Goal: Information Seeking & Learning: Find specific fact

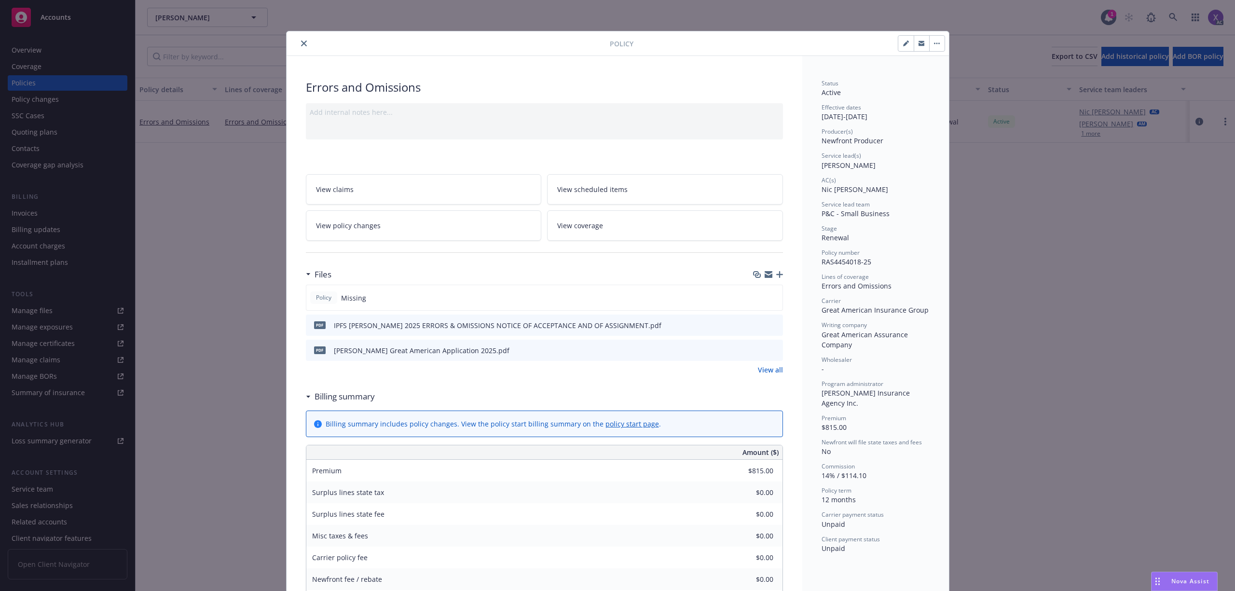
click at [301, 42] on icon "close" at bounding box center [304, 44] width 6 height 6
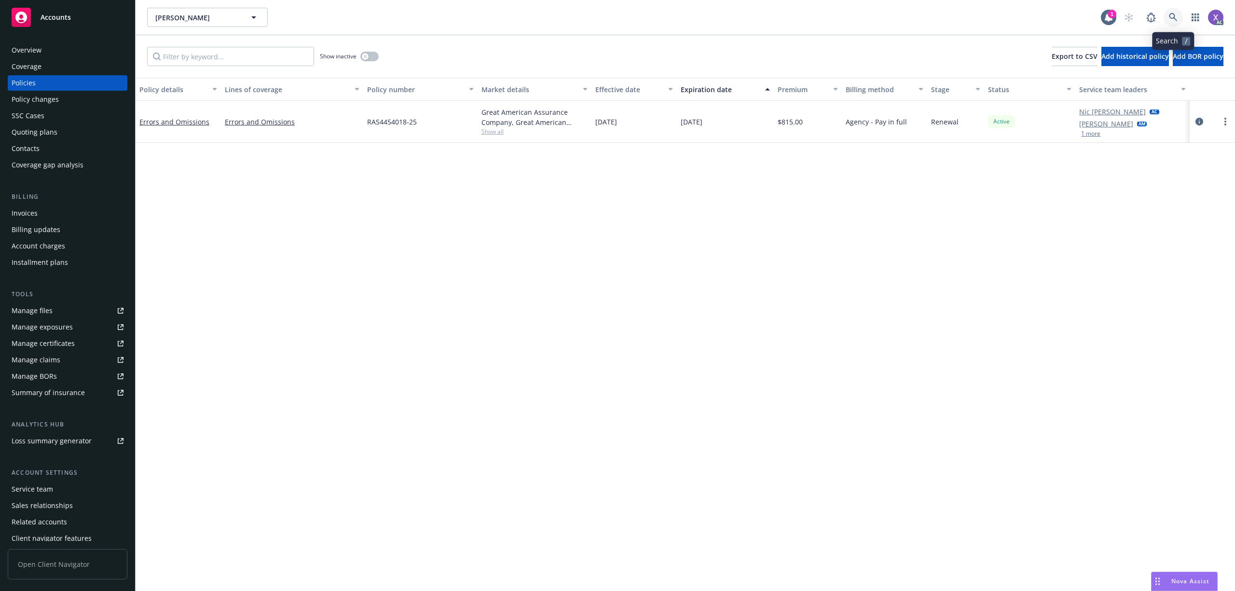
click at [1173, 20] on icon at bounding box center [1173, 17] width 9 height 9
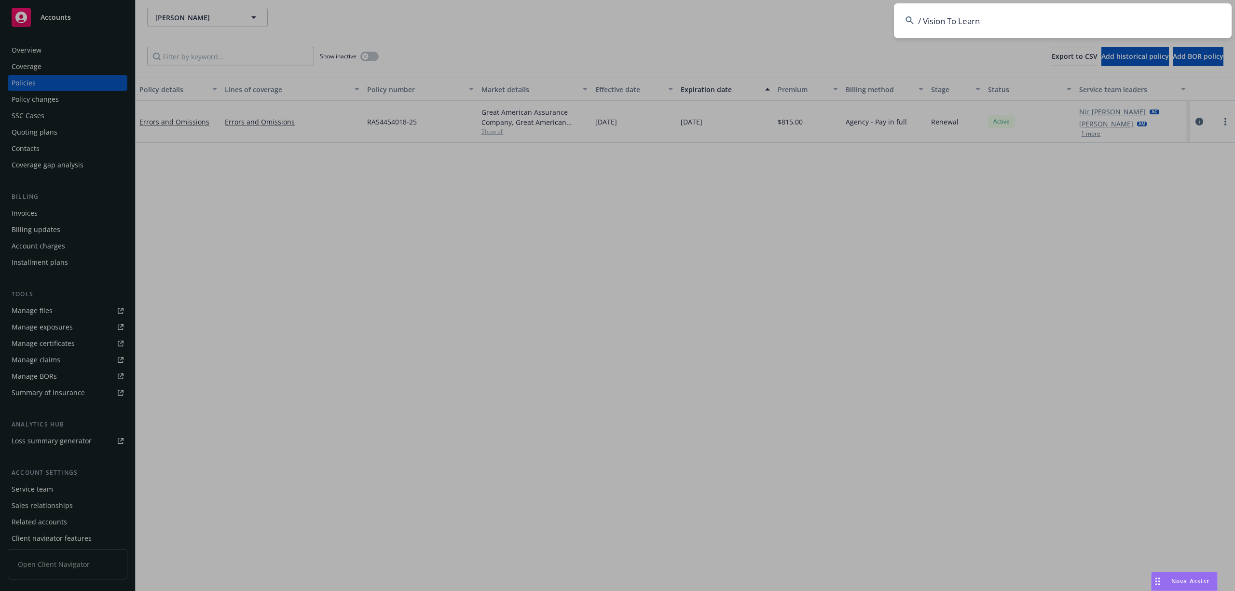
click at [1089, 20] on input "/ Vision To Learn" at bounding box center [1063, 20] width 338 height 35
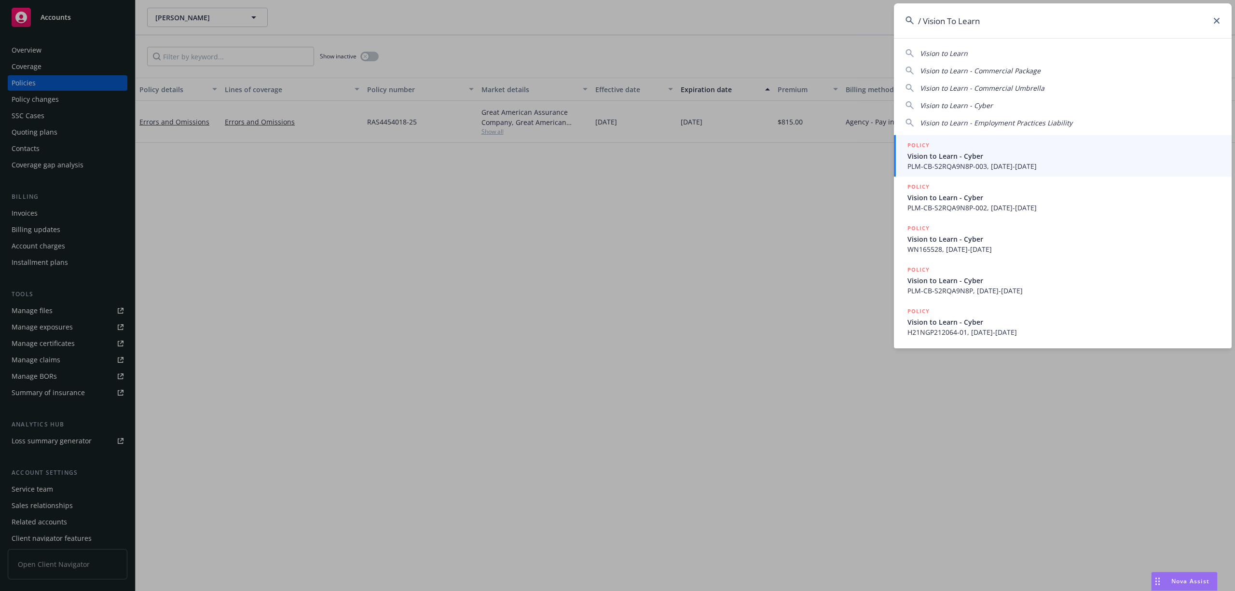
click at [925, 24] on input "/ Vision To Learn" at bounding box center [1063, 20] width 338 height 35
type input "Vision To Learn"
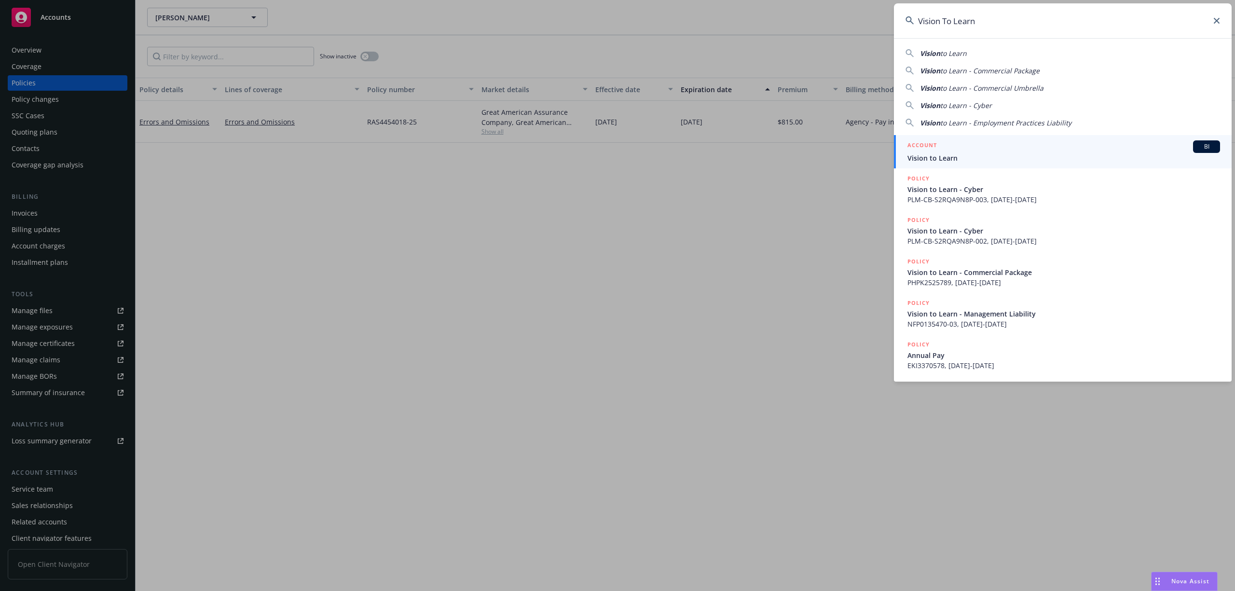
click at [958, 158] on span "Vision to Learn" at bounding box center [1064, 158] width 313 height 10
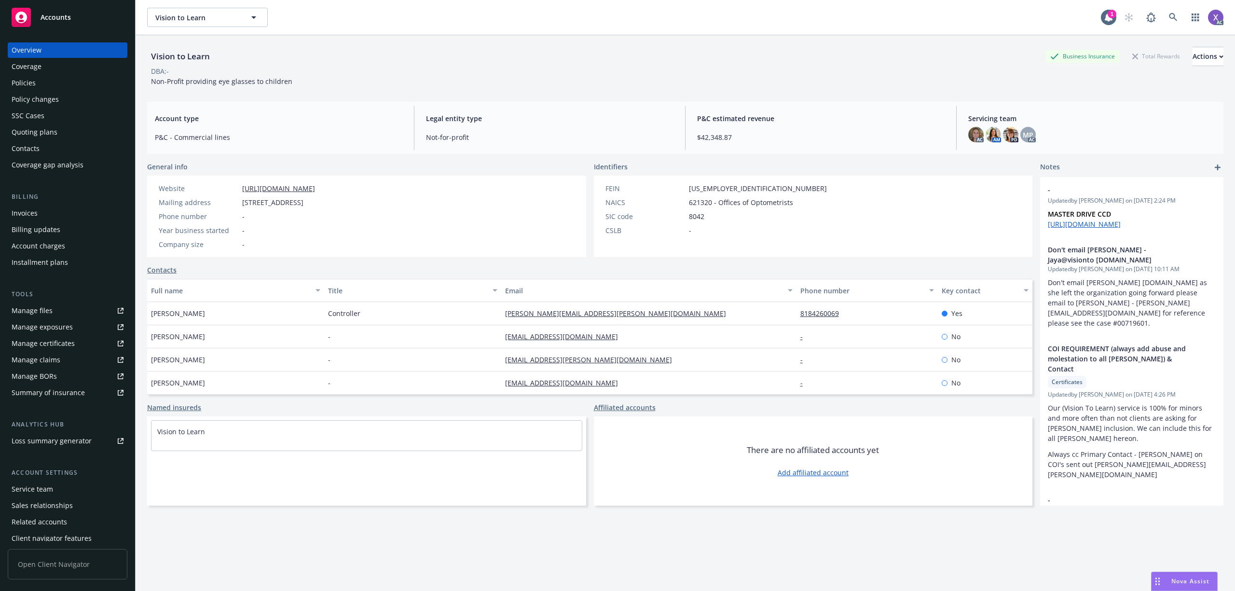
click at [37, 211] on div "Invoices" at bounding box center [25, 213] width 26 height 15
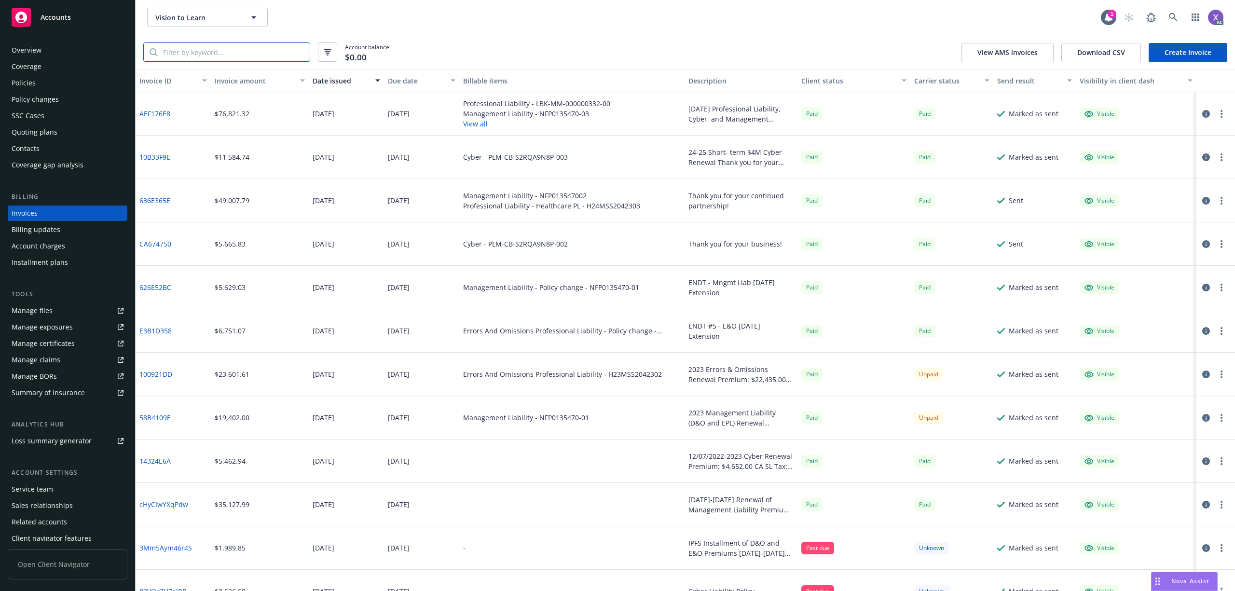
click at [190, 46] on input "search" at bounding box center [233, 52] width 152 height 18
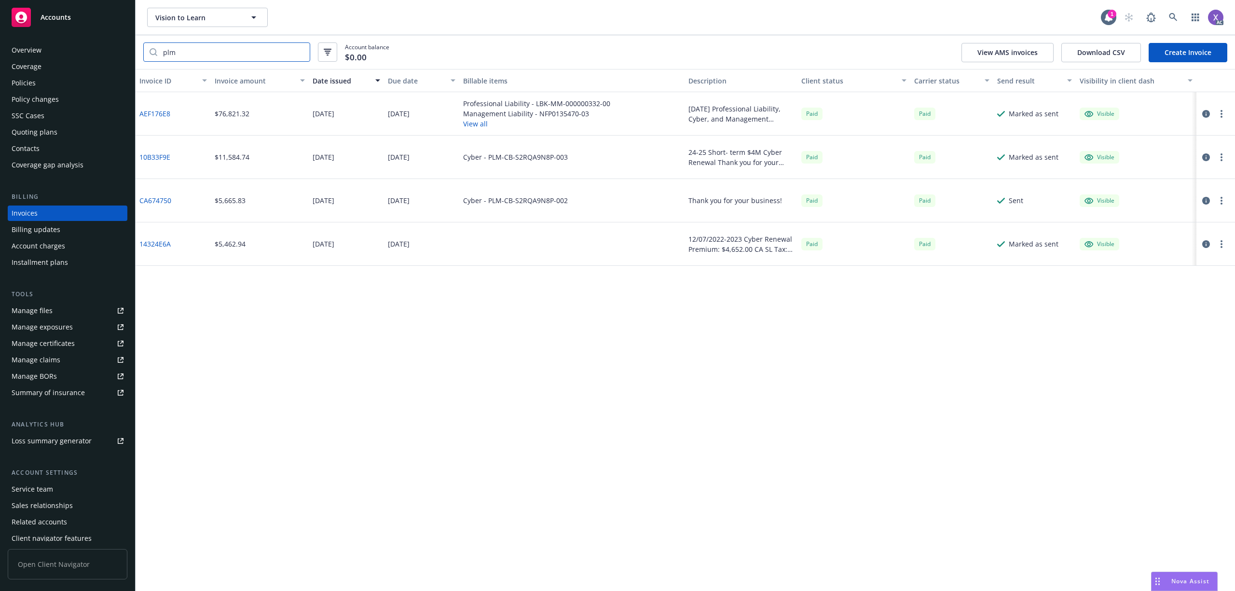
type input "plm"
click at [1205, 158] on icon "button" at bounding box center [1206, 157] width 8 height 8
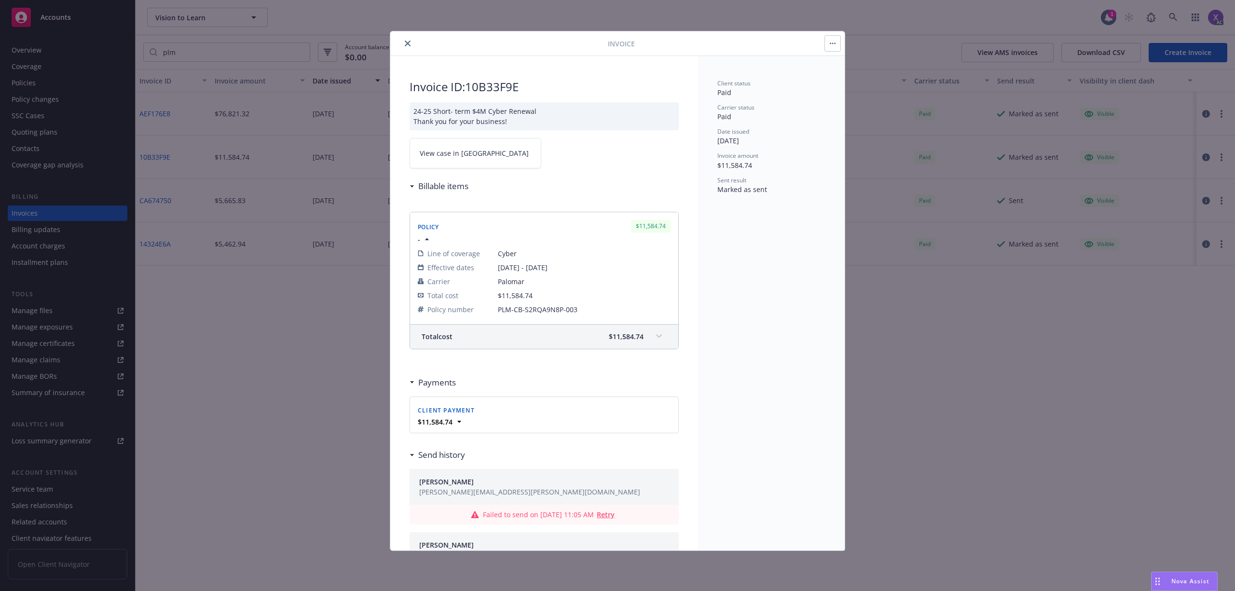
click at [504, 165] on link "View case in SSC" at bounding box center [476, 153] width 132 height 30
click at [413, 42] on button "close" at bounding box center [408, 44] width 12 height 12
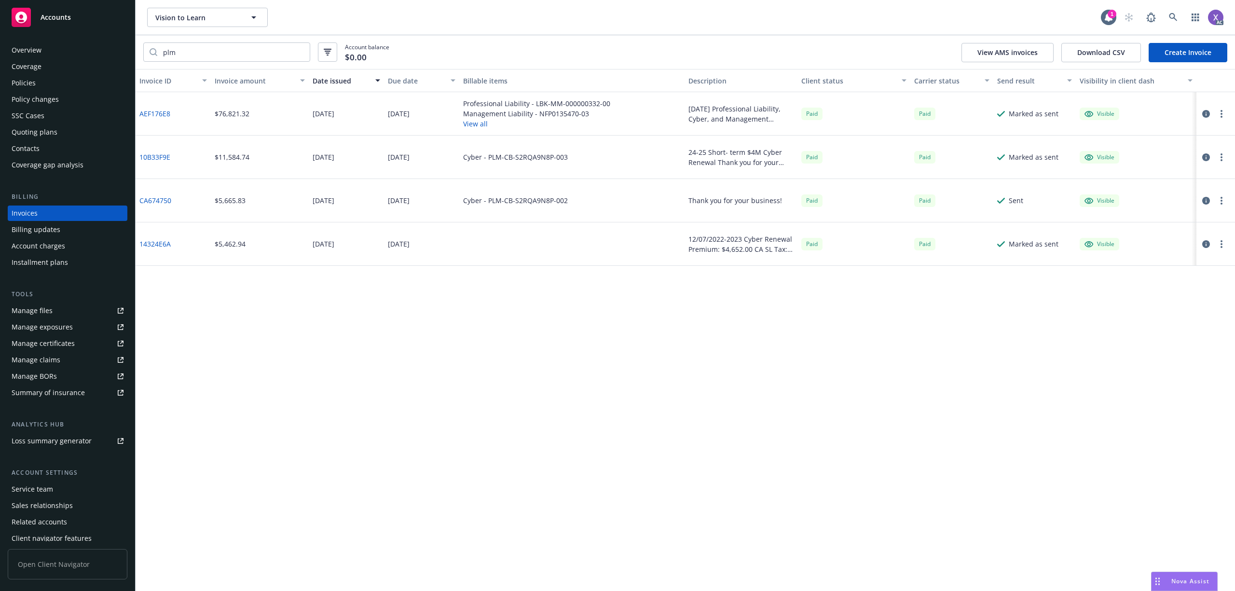
click at [1203, 201] on icon "button" at bounding box center [1206, 201] width 8 height 8
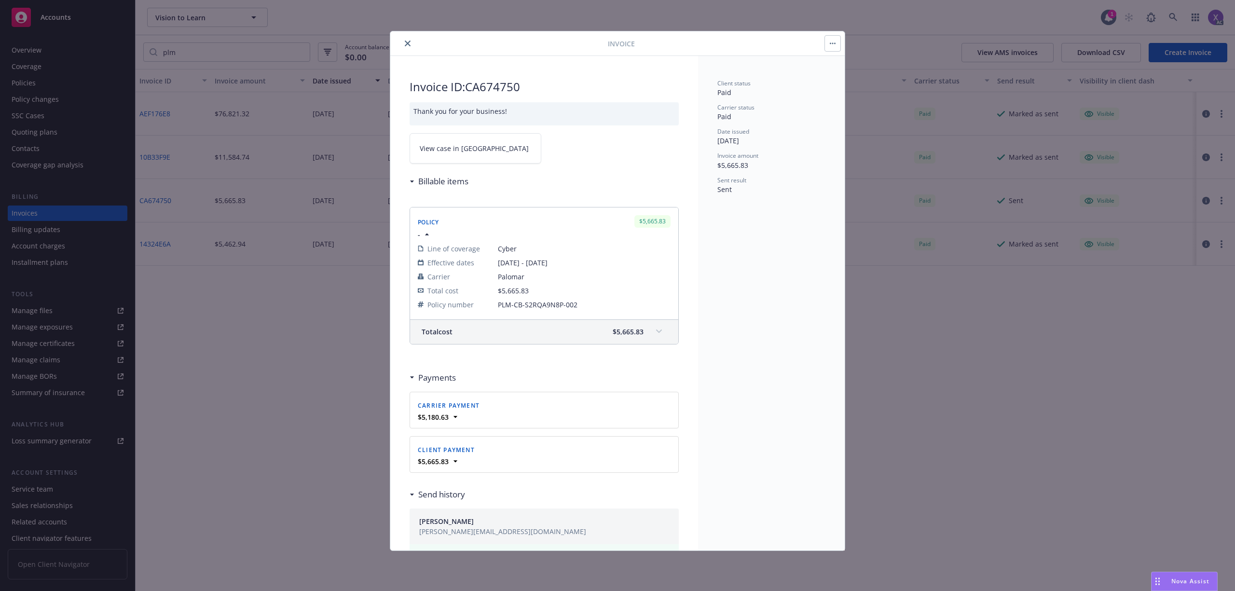
click at [481, 159] on link "View case in SSC" at bounding box center [476, 148] width 132 height 30
click at [409, 43] on icon "close" at bounding box center [408, 44] width 6 height 6
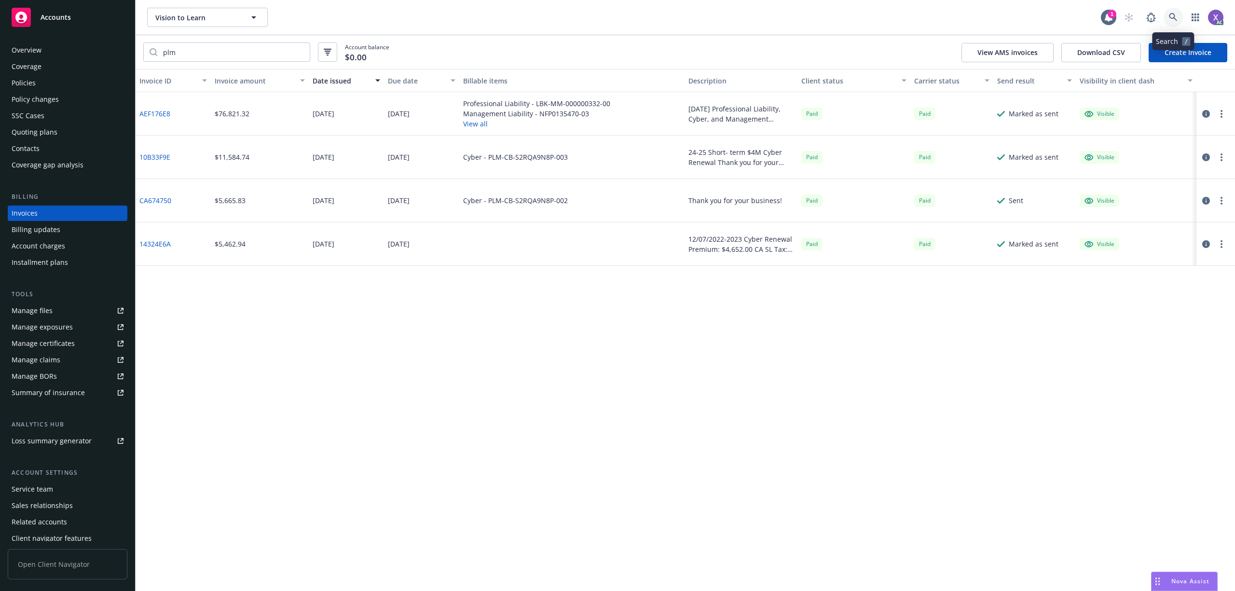
click at [1176, 20] on icon at bounding box center [1173, 17] width 8 height 8
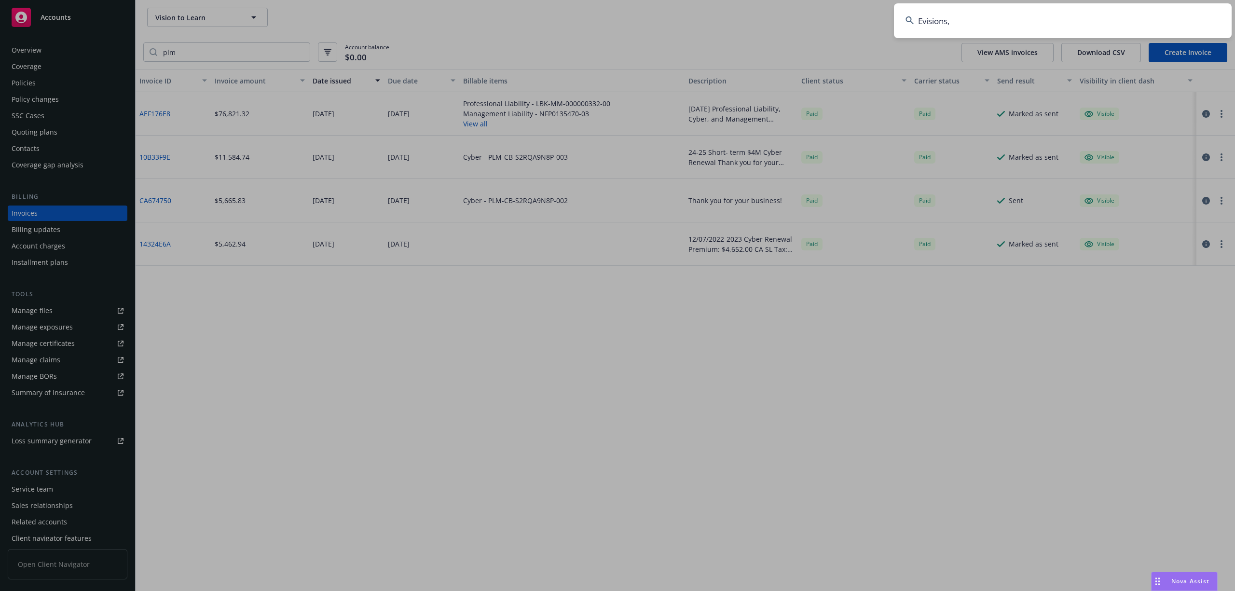
click at [1009, 32] on input "Evisions," at bounding box center [1063, 20] width 338 height 35
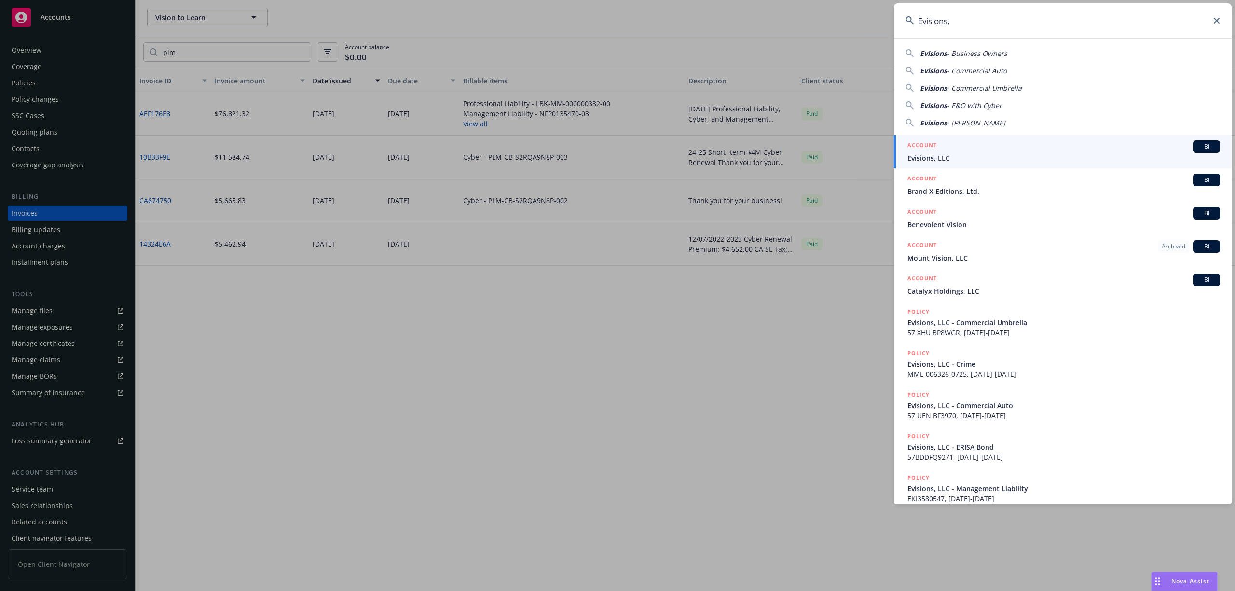
type input "Evisions,"
click at [960, 152] on div "ACCOUNT BI" at bounding box center [1064, 146] width 313 height 13
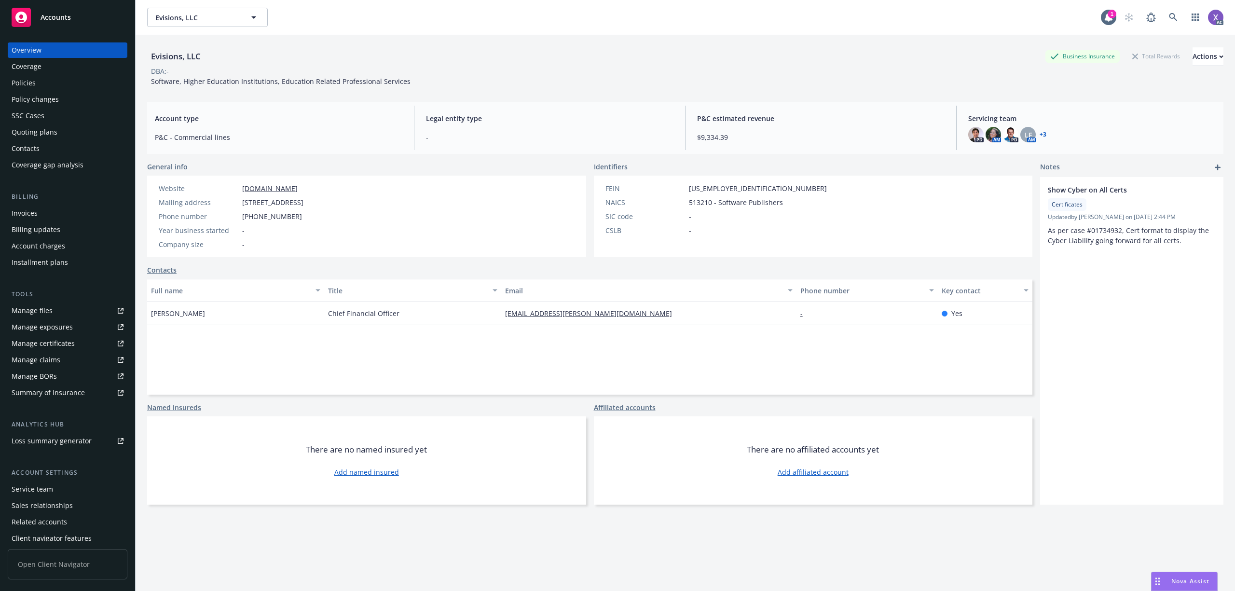
click at [36, 215] on div "Invoices" at bounding box center [25, 213] width 26 height 15
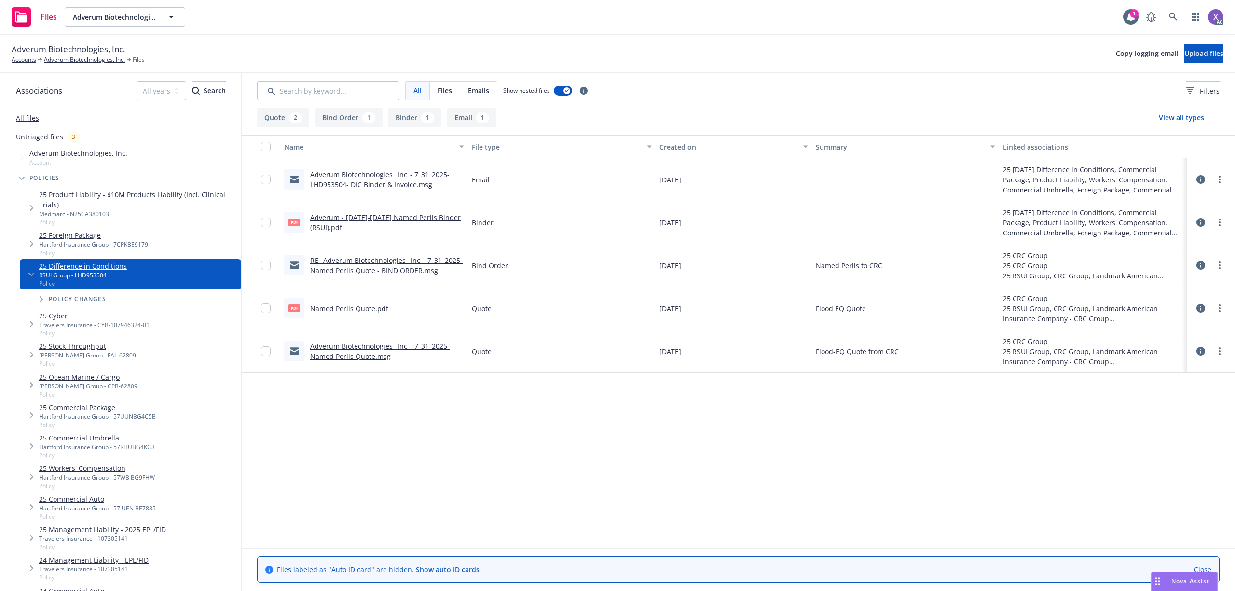
click at [393, 213] on link "Adverum - [DATE]-[DATE] Named Perils Binder (RSUI).pdf" at bounding box center [385, 222] width 151 height 19
click at [1170, 14] on icon at bounding box center [1173, 17] width 9 height 9
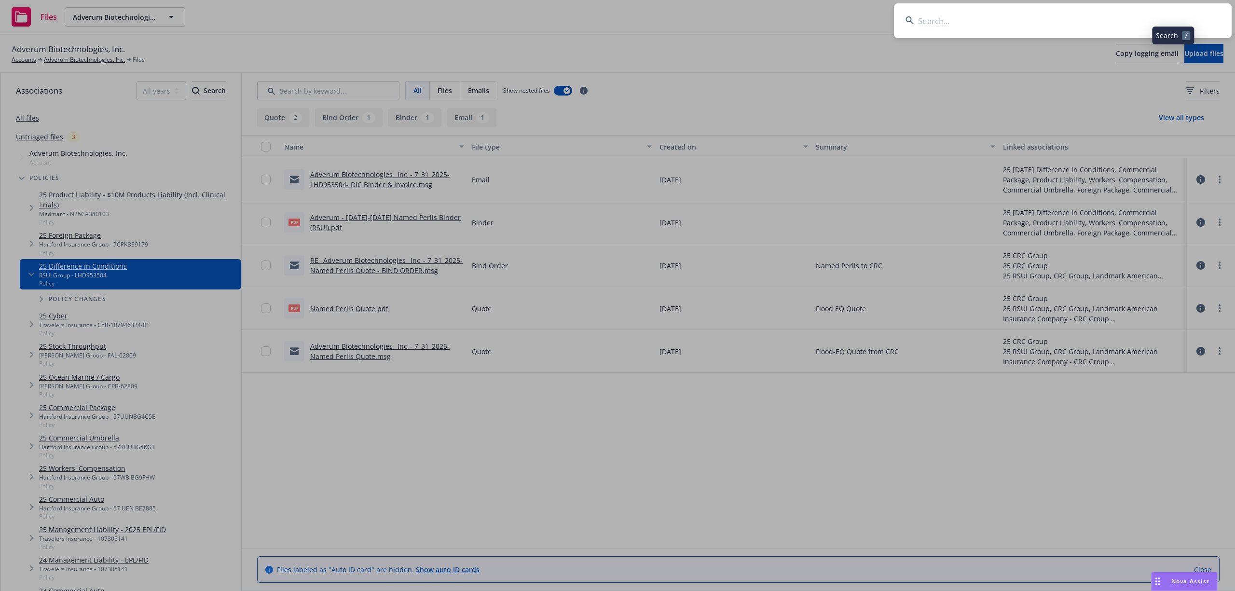
click at [1097, 16] on input at bounding box center [1063, 20] width 338 height 35
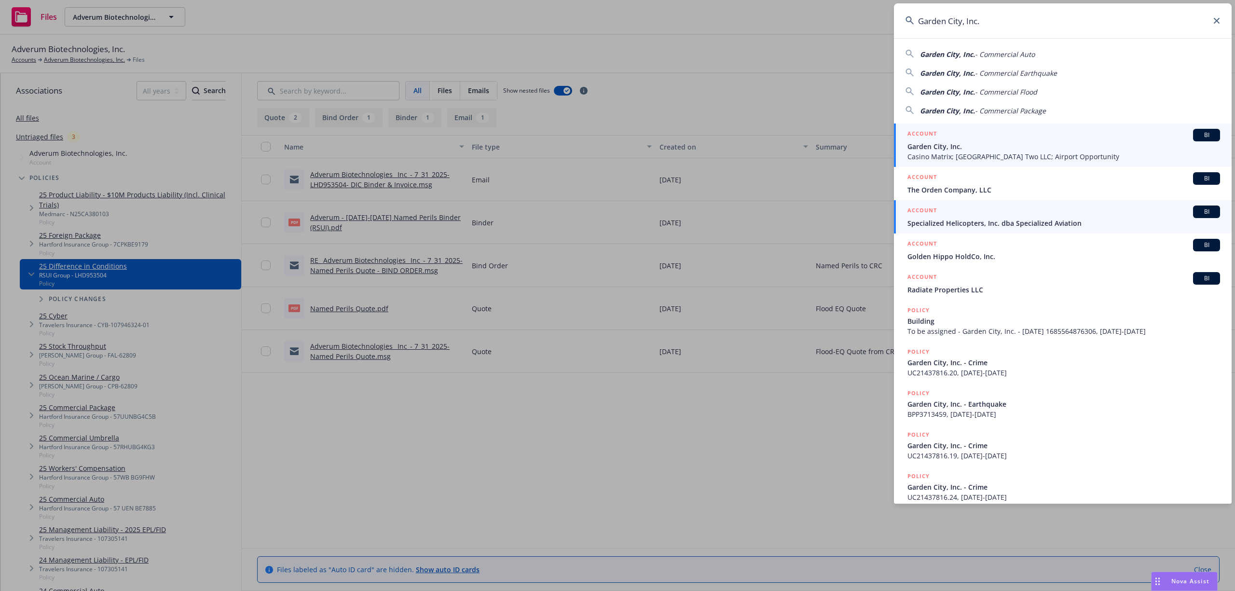
type input "Garden City, Inc."
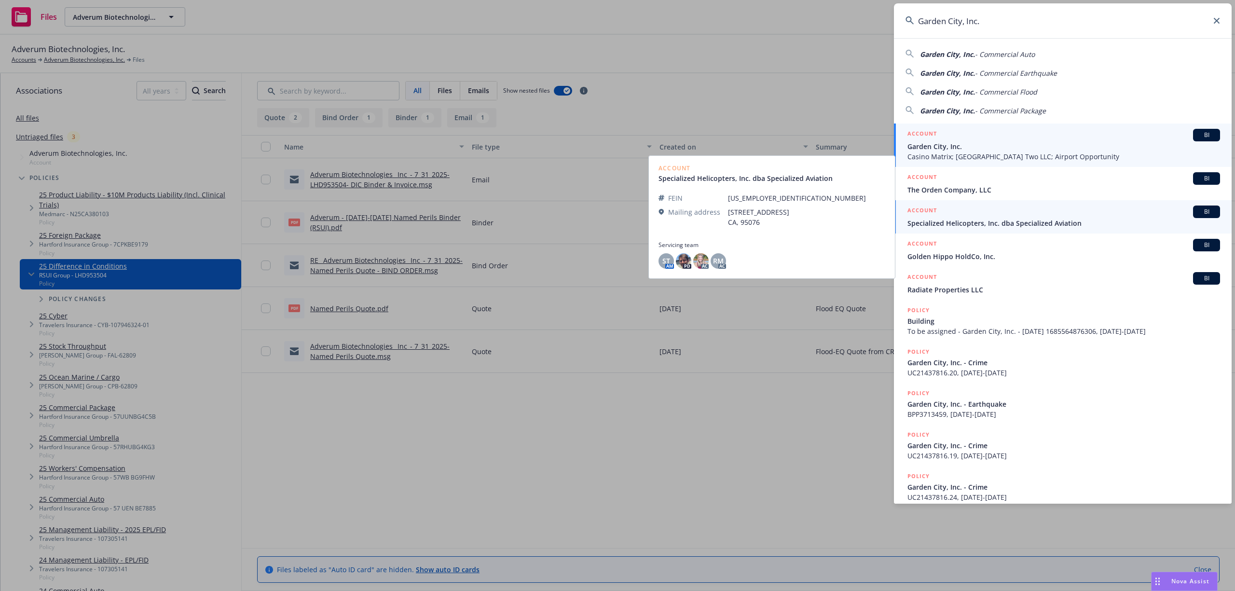
click at [965, 152] on span "Casino Matrix; [GEOGRAPHIC_DATA] Two LLC; Airport Opportunity" at bounding box center [1064, 157] width 313 height 10
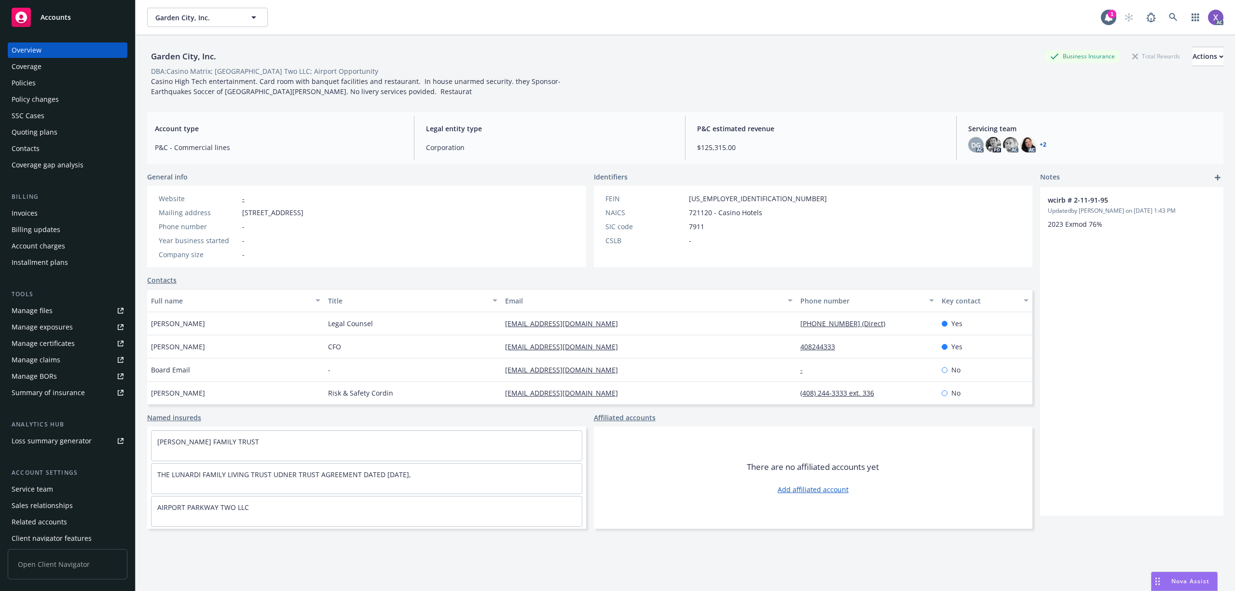
click at [29, 215] on div "Invoices" at bounding box center [25, 213] width 26 height 15
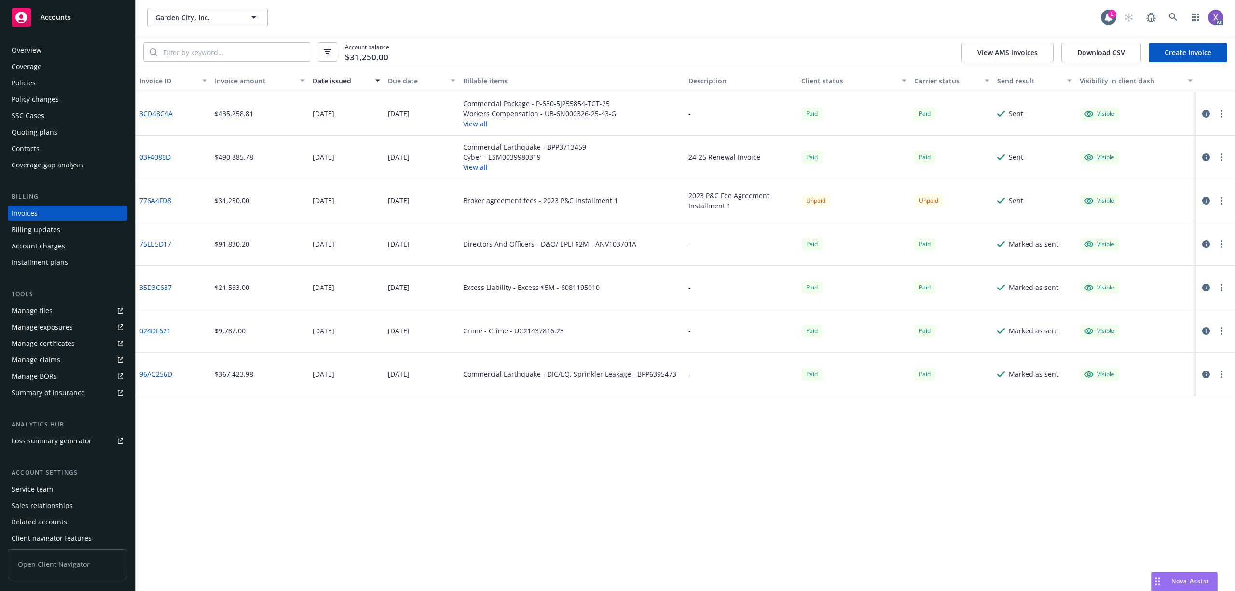
click at [166, 110] on link "3CD48C4A" at bounding box center [155, 114] width 33 height 10
click at [1204, 112] on icon "button" at bounding box center [1206, 114] width 8 height 8
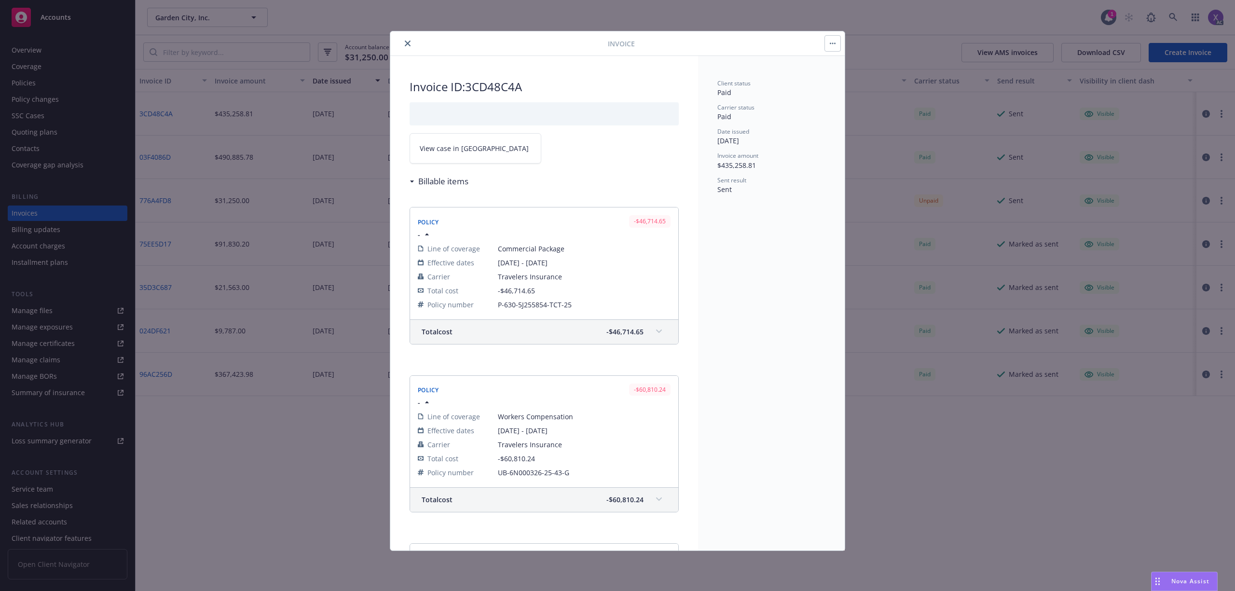
click at [437, 150] on span "View case in [GEOGRAPHIC_DATA]" at bounding box center [474, 148] width 109 height 10
click at [405, 41] on icon "close" at bounding box center [408, 44] width 6 height 6
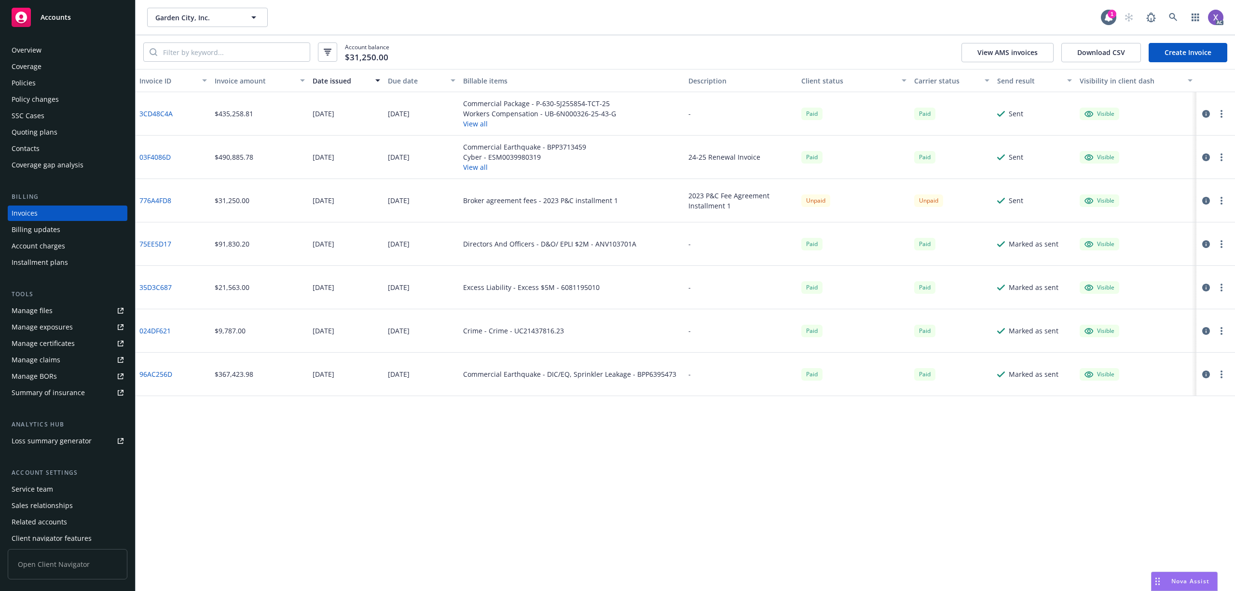
click at [38, 84] on div "Policies" at bounding box center [68, 82] width 112 height 15
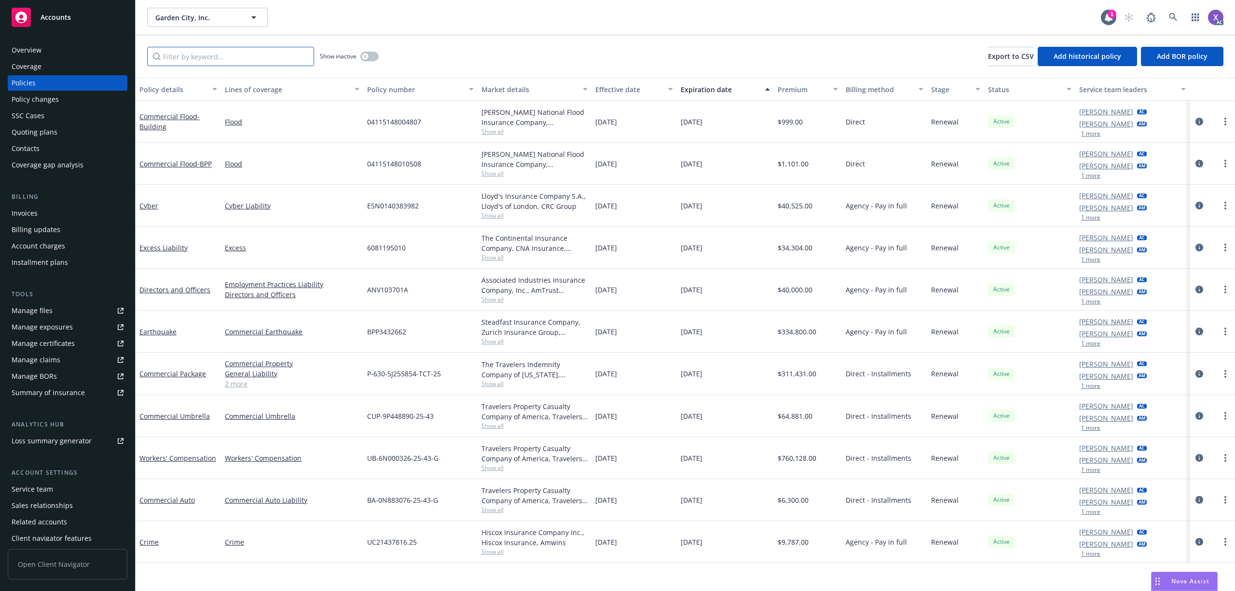
click at [272, 55] on input "Filter by keyword..." at bounding box center [230, 56] width 167 height 19
paste input "CUP-9P448890-25-43"
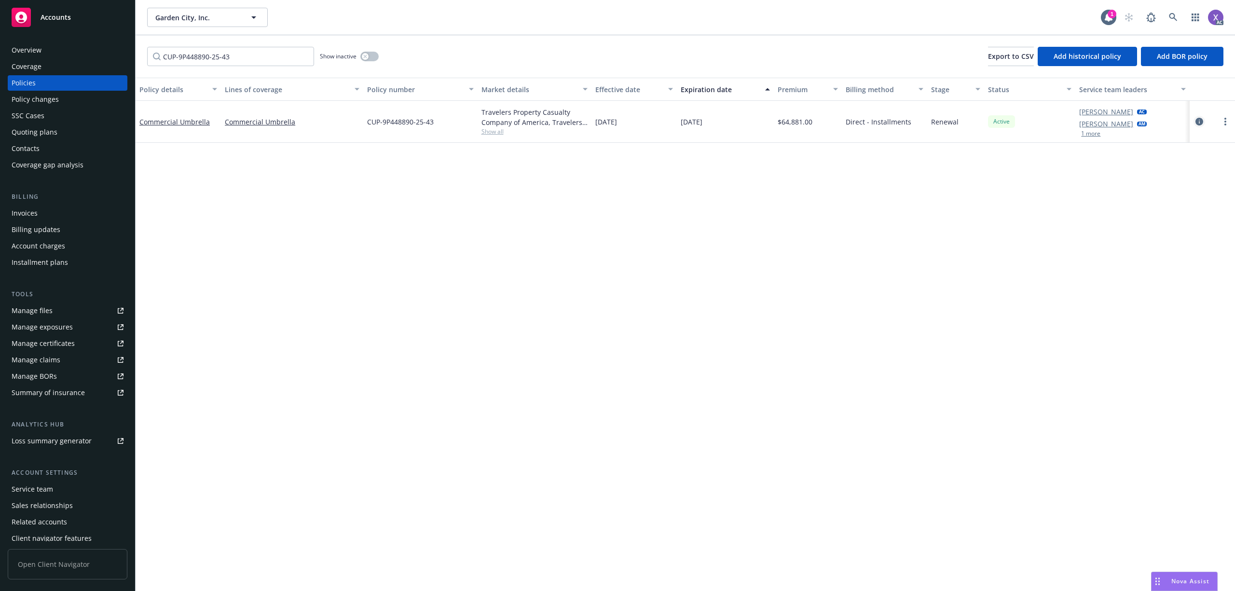
click at [1199, 120] on icon "circleInformation" at bounding box center [1200, 122] width 8 height 8
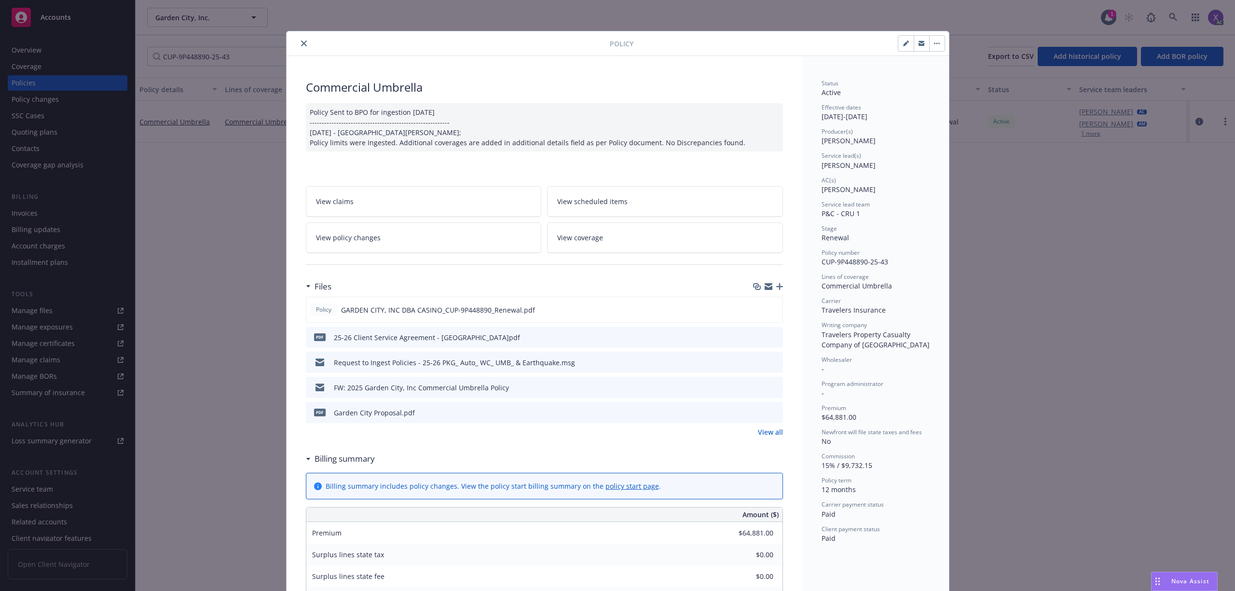
click at [1026, 251] on div "Policy Commercial Umbrella Policy Sent to BPO for ingestion 7.2.25 ------------…" at bounding box center [617, 295] width 1235 height 591
click at [301, 41] on icon "close" at bounding box center [304, 44] width 6 height 6
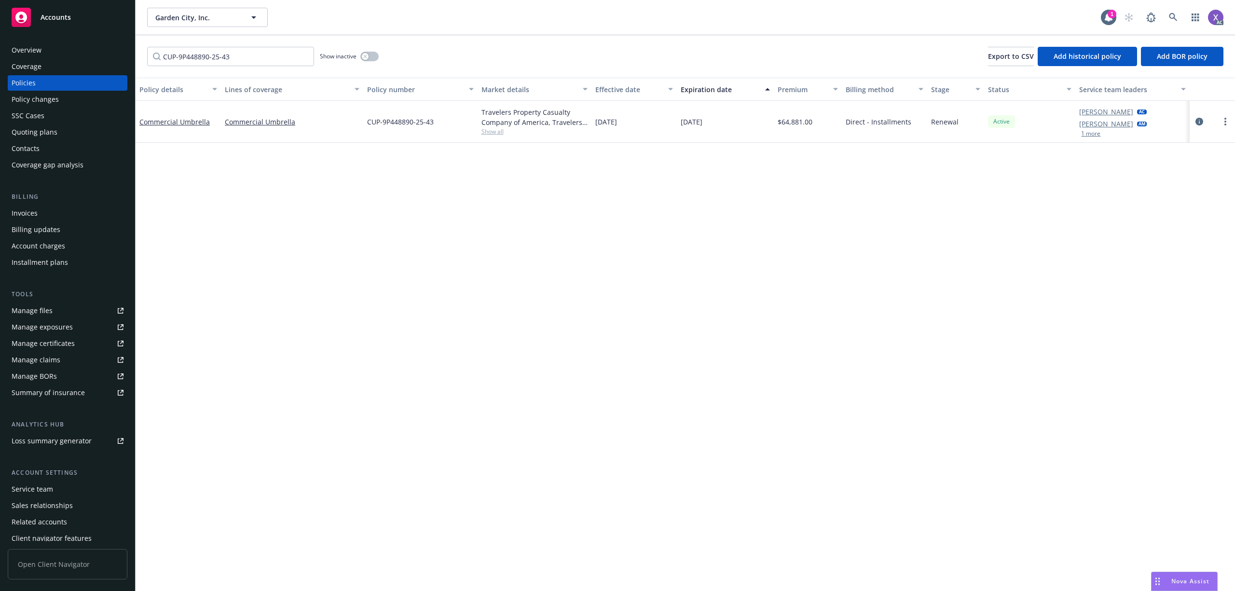
click at [760, 193] on div "Policy details Lines of coverage Policy number Market details Effective date Ex…" at bounding box center [686, 334] width 1100 height 513
drag, startPoint x: 251, startPoint y: 58, endPoint x: 77, endPoint y: 55, distance: 174.2
click at [77, 55] on div "Accounts Overview Coverage Policies Policy changes SSC Cases Quoting plans Cont…" at bounding box center [617, 295] width 1235 height 591
paste input "BA-0N883076-25-43-G"
drag, startPoint x: 236, startPoint y: 56, endPoint x: 136, endPoint y: 54, distance: 100.9
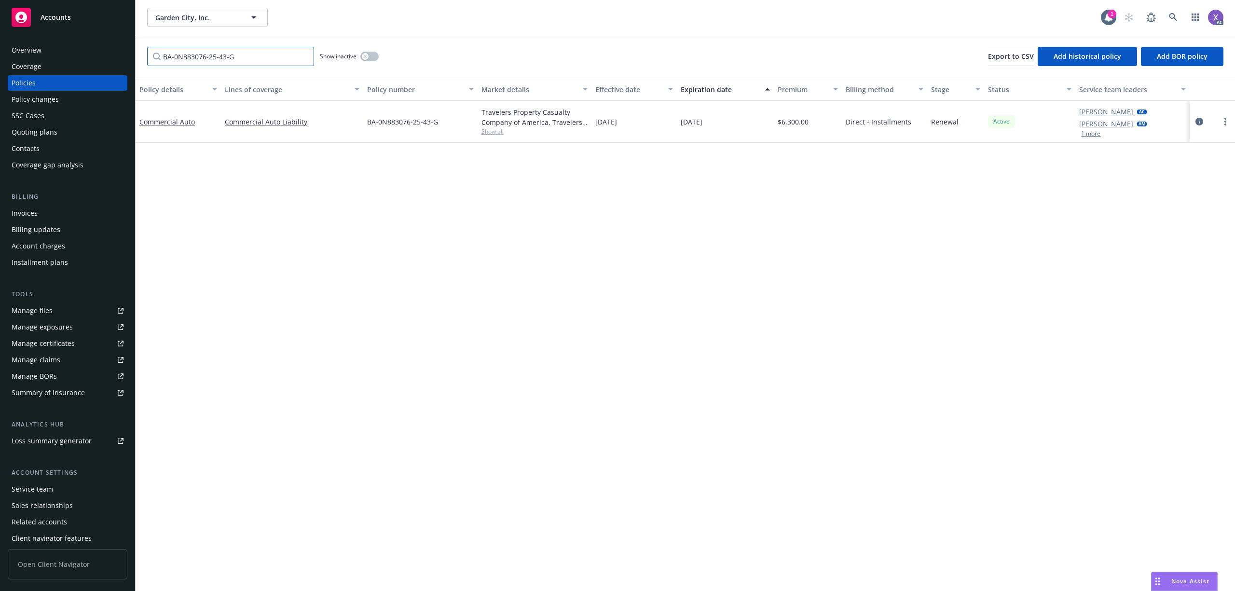
click at [136, 54] on div "BA-0N883076-25-43-G Show inactive Export to CSV Add historical policy Add BOR p…" at bounding box center [686, 56] width 1100 height 42
paste input "CUP-9P448890-25-43"
drag, startPoint x: 266, startPoint y: 60, endPoint x: 130, endPoint y: 64, distance: 136.6
click at [130, 64] on div "Accounts Overview Coverage Policies Policy changes SSC Cases Quoting plans Cont…" at bounding box center [617, 295] width 1235 height 591
drag, startPoint x: 169, startPoint y: 58, endPoint x: 120, endPoint y: 58, distance: 48.7
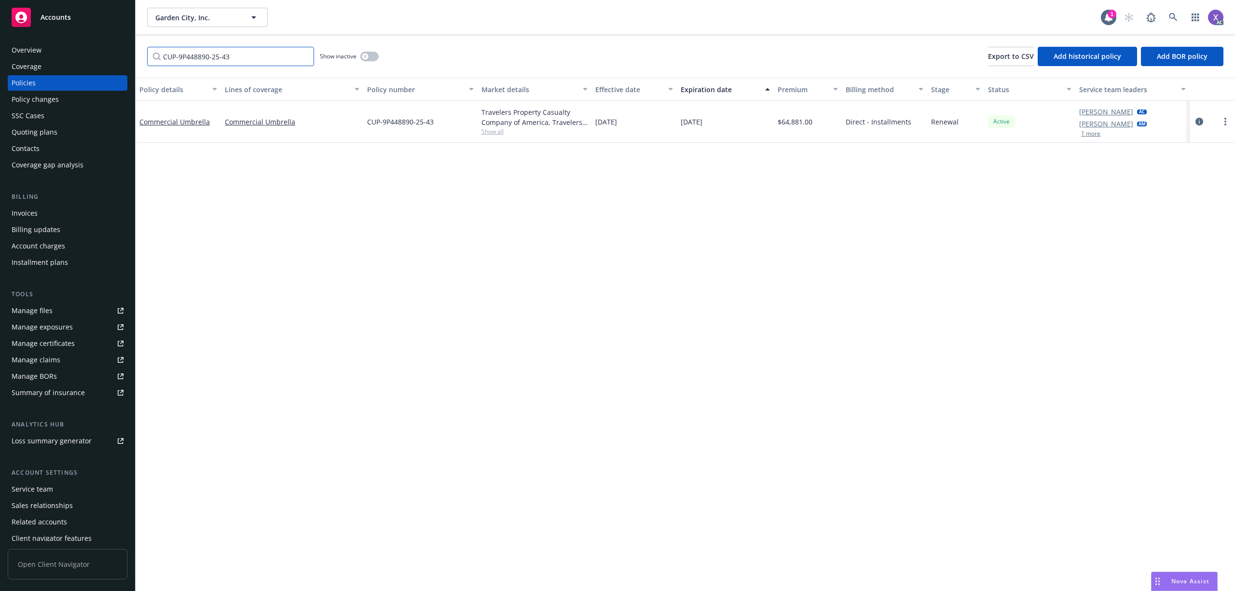
click at [120, 58] on div "Accounts Overview Coverage Policies Policy changes SSC Cases Quoting plans Cont…" at bounding box center [617, 295] width 1235 height 591
paste input "BA-0N883076-25-43-G"
drag, startPoint x: 243, startPoint y: 60, endPoint x: 139, endPoint y: 62, distance: 104.2
click at [139, 62] on div "BA-0N883076-25-43-G Show inactive Export to CSV Add historical policy Add BOR p…" at bounding box center [686, 56] width 1100 height 42
paste input "UB-6N00032"
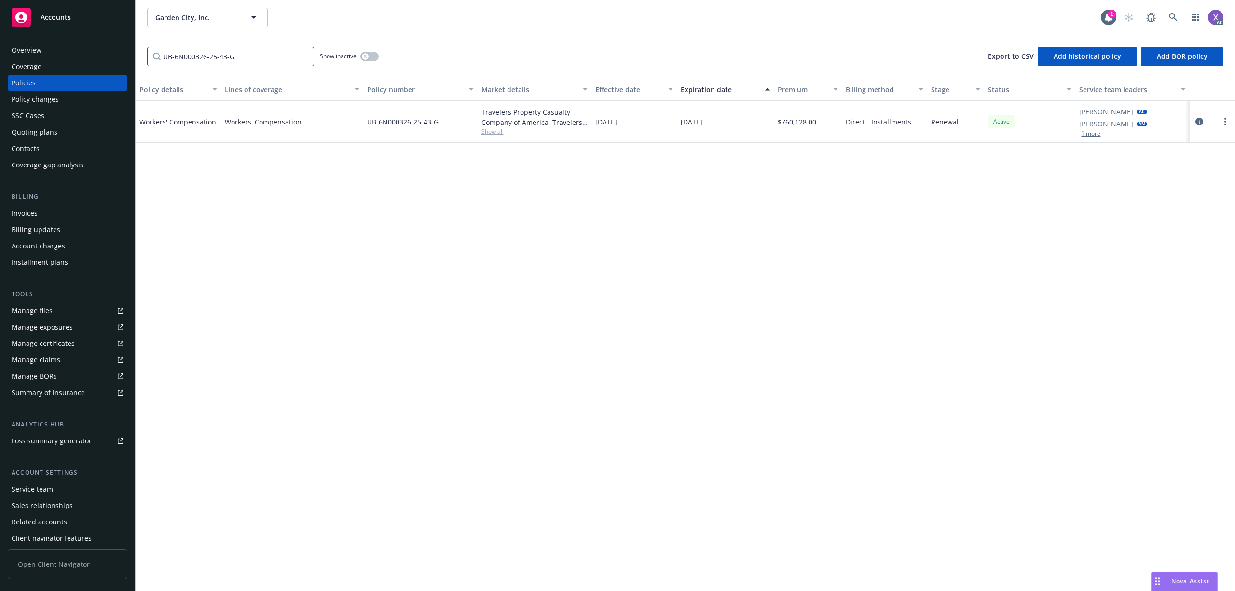
drag, startPoint x: 249, startPoint y: 60, endPoint x: 137, endPoint y: 59, distance: 111.9
click at [137, 59] on div "UB-6N000326-25-43-G Show inactive Export to CSV Add historical policy Add BOR p…" at bounding box center [686, 56] width 1100 height 42
paste input "P-630-5J255854-TCT-25"
type input "P-630-5J255854-TCT-25"
click at [37, 209] on div "Invoices" at bounding box center [25, 213] width 26 height 15
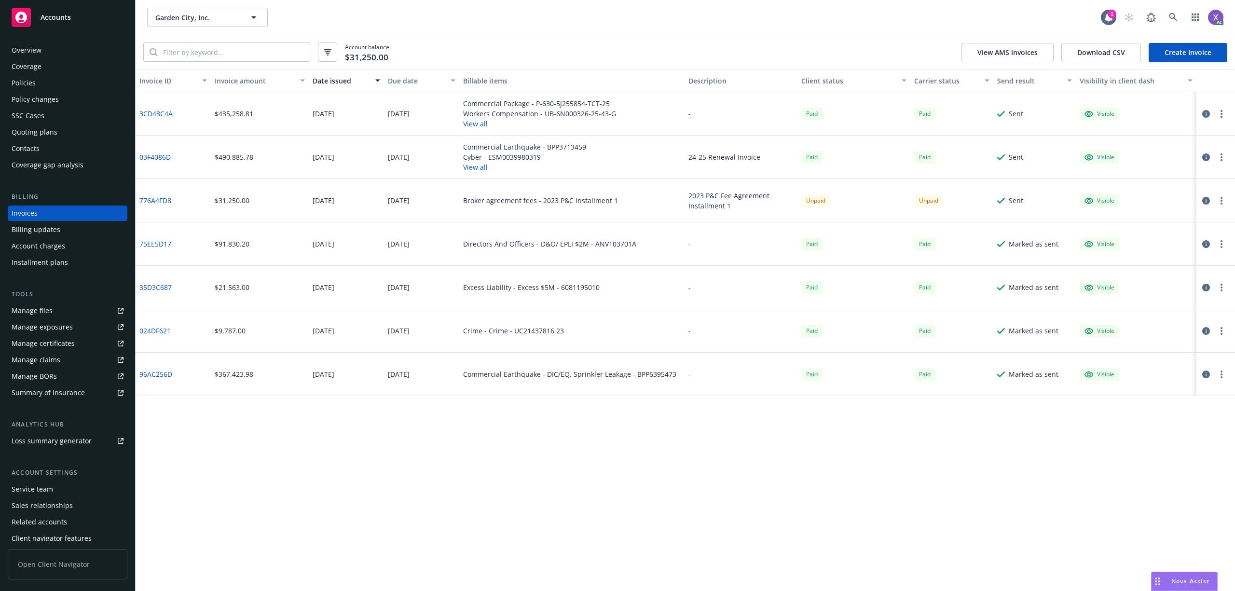
click at [163, 113] on link "3CD48C4A" at bounding box center [155, 114] width 33 height 10
drag, startPoint x: 186, startPoint y: 115, endPoint x: 139, endPoint y: 119, distance: 46.5
click at [139, 119] on div "3CD48C4A" at bounding box center [173, 113] width 75 height 43
copy link "3CD48C4A"
click at [33, 216] on div "Invoices" at bounding box center [25, 213] width 26 height 15
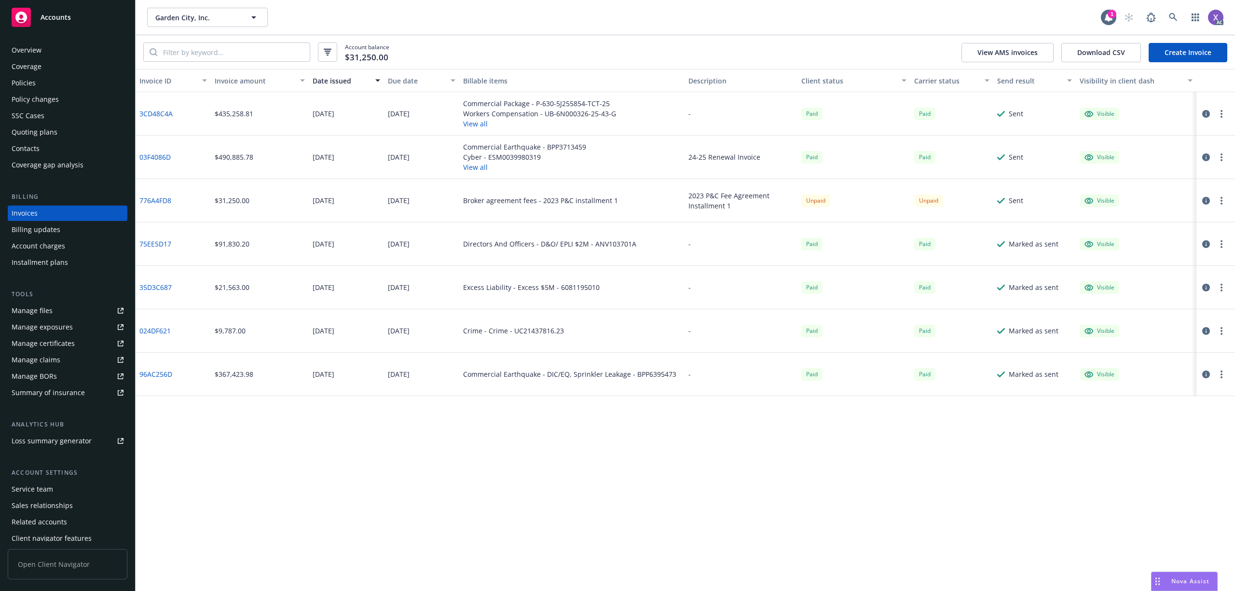
click at [163, 109] on link "3CD48C4A" at bounding box center [155, 114] width 33 height 10
click at [25, 85] on div "Policies" at bounding box center [24, 82] width 24 height 15
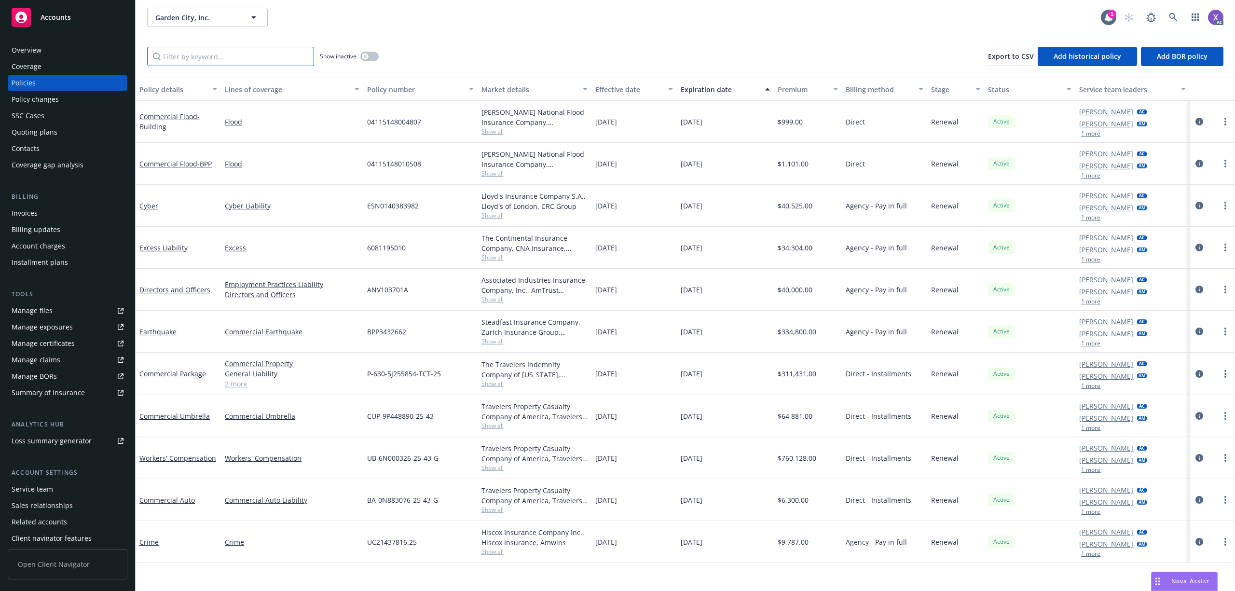
click at [259, 62] on input "Filter by keyword..." at bounding box center [230, 56] width 167 height 19
paste input "BA-0N883076-25-43-G"
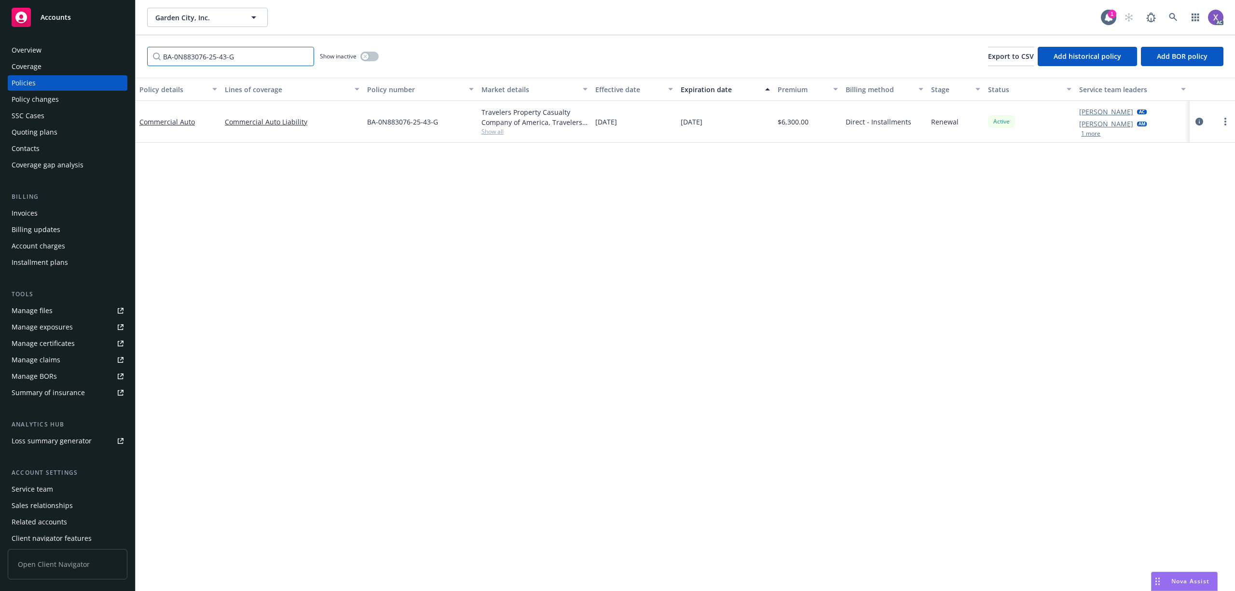
type input "BA-0N883076-25-43-G"
click at [674, 272] on div "Policy details Lines of coverage Policy number Market details Effective date Ex…" at bounding box center [686, 334] width 1100 height 513
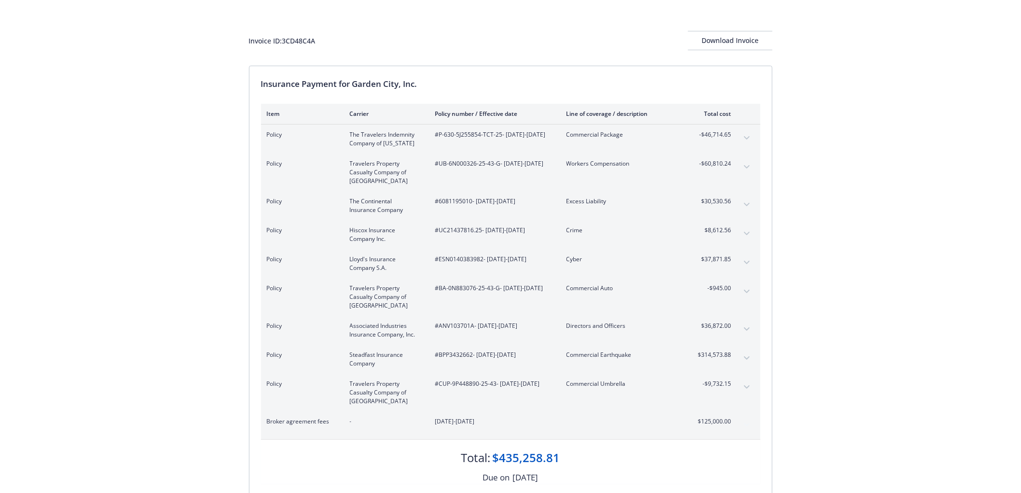
scroll to position [54, 0]
